Goal: Information Seeking & Learning: Learn about a topic

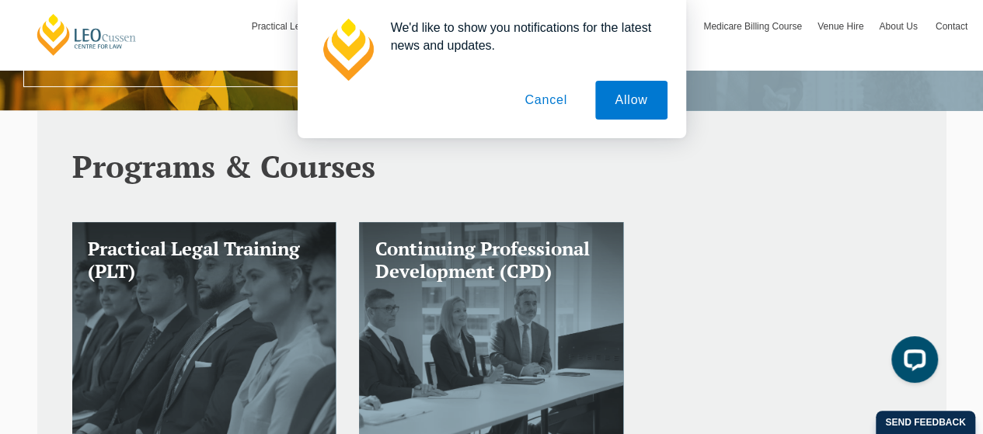
click at [547, 107] on button "Cancel" at bounding box center [546, 100] width 82 height 39
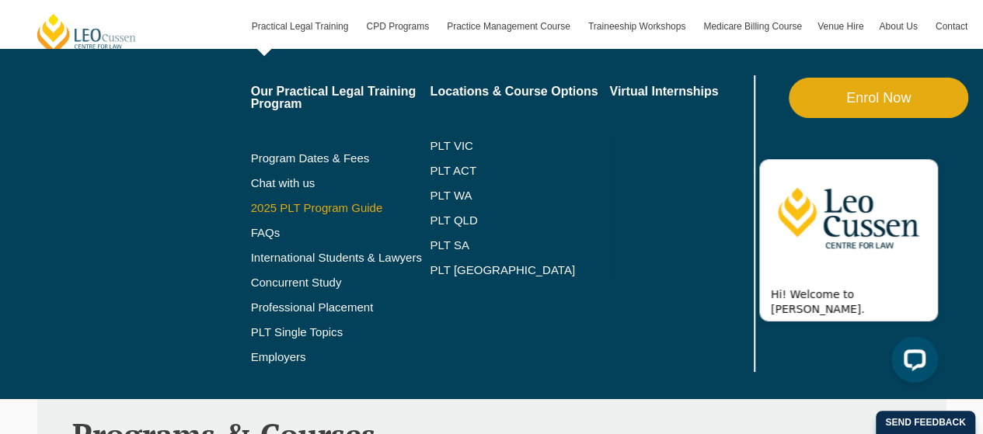
scroll to position [138, 0]
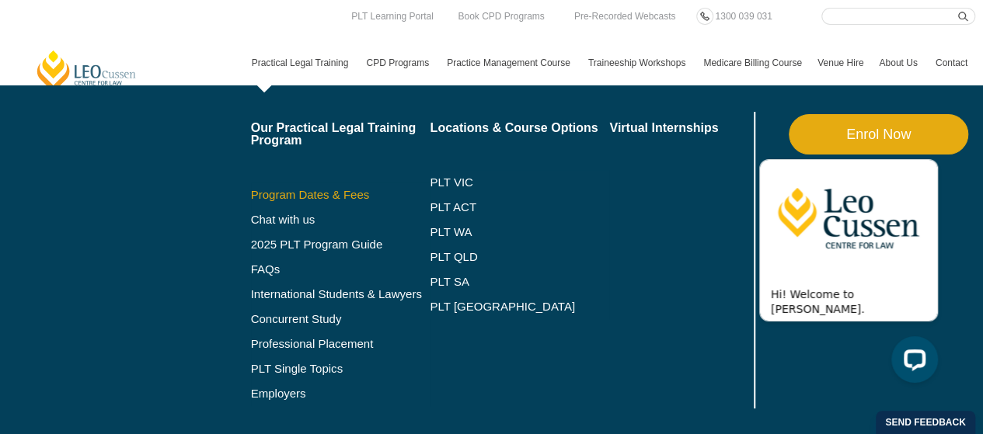
click at [332, 197] on link "Program Dates & Fees" at bounding box center [341, 195] width 180 height 12
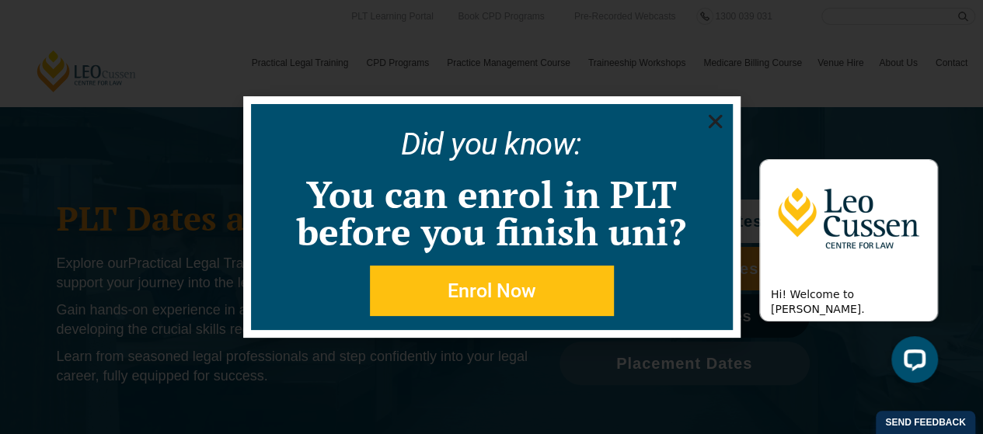
click at [717, 124] on use "Close" at bounding box center [715, 122] width 14 height 14
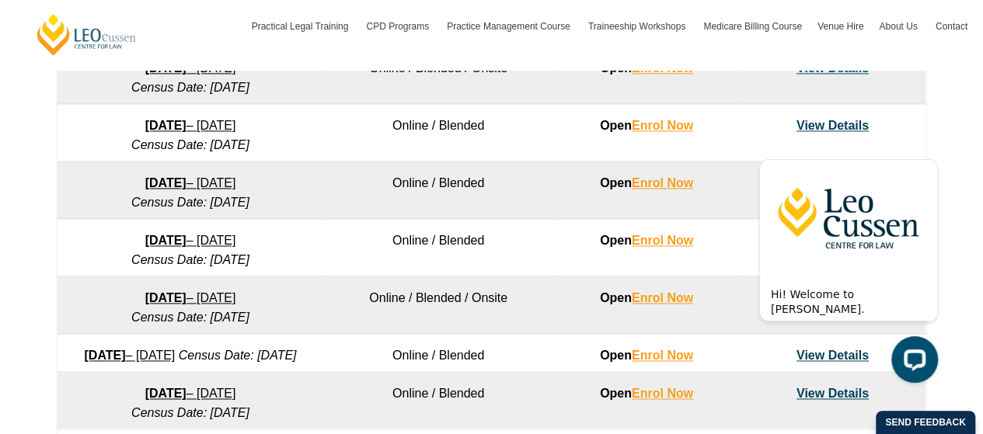
scroll to position [1001, 0]
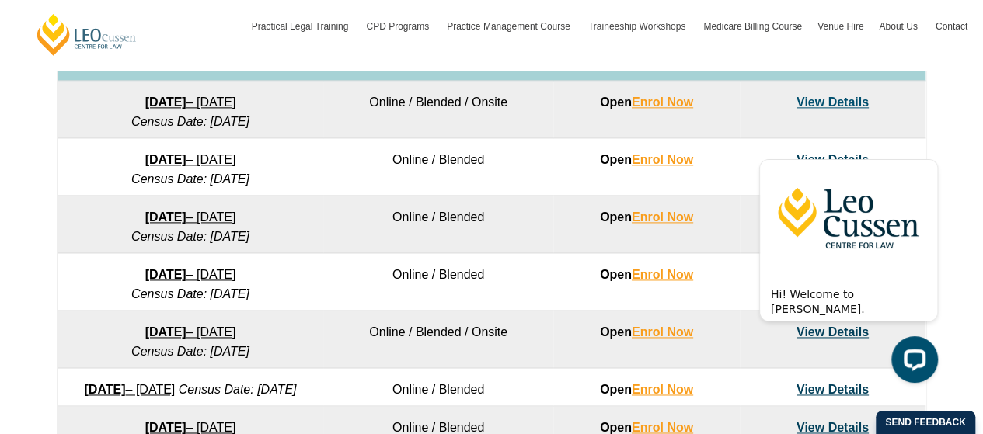
click at [60, 131] on td "[DATE] – [DATE] Census Date: [DATE]" at bounding box center [191, 110] width 266 height 58
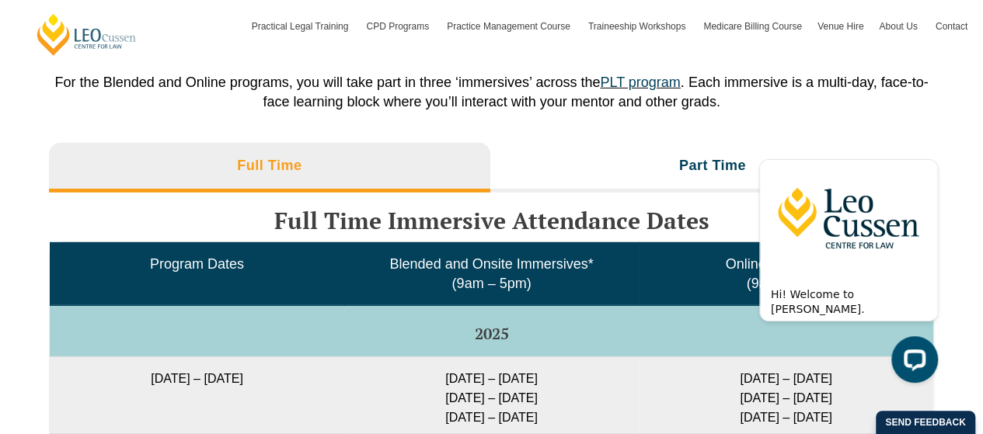
scroll to position [2408, 0]
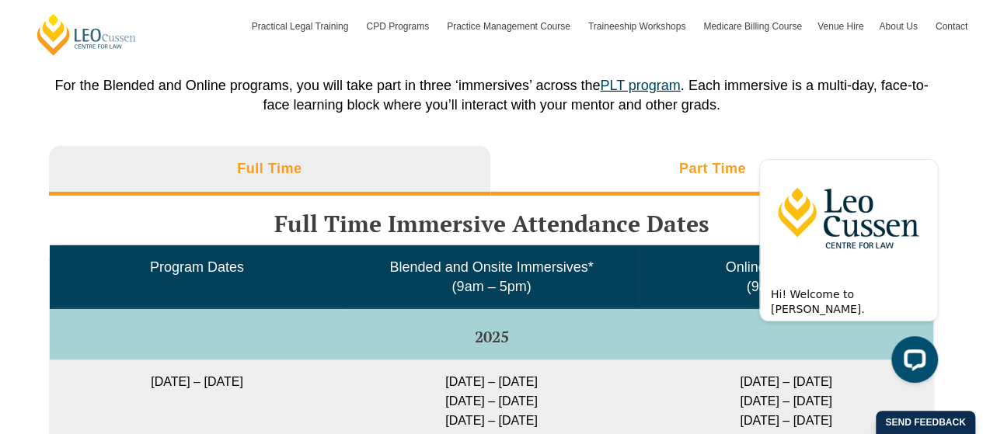
click at [640, 183] on li "Part Time" at bounding box center [712, 171] width 445 height 50
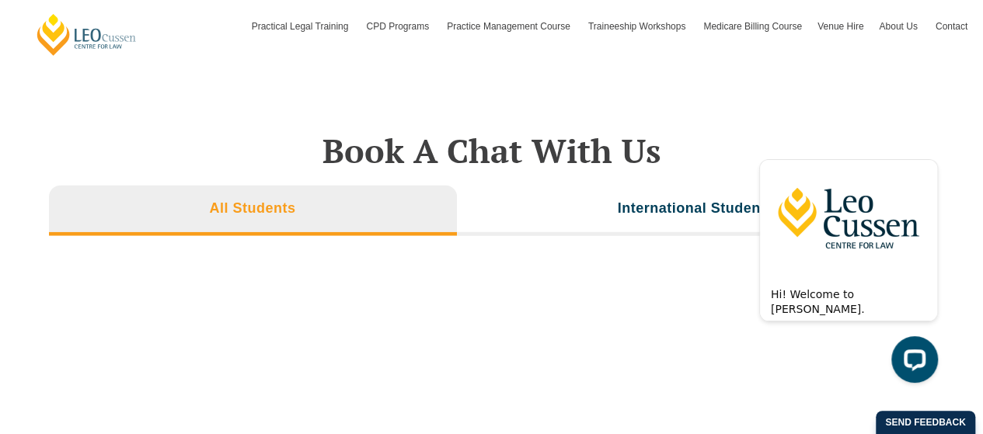
scroll to position [4873, 0]
